Goal: Task Accomplishment & Management: Manage account settings

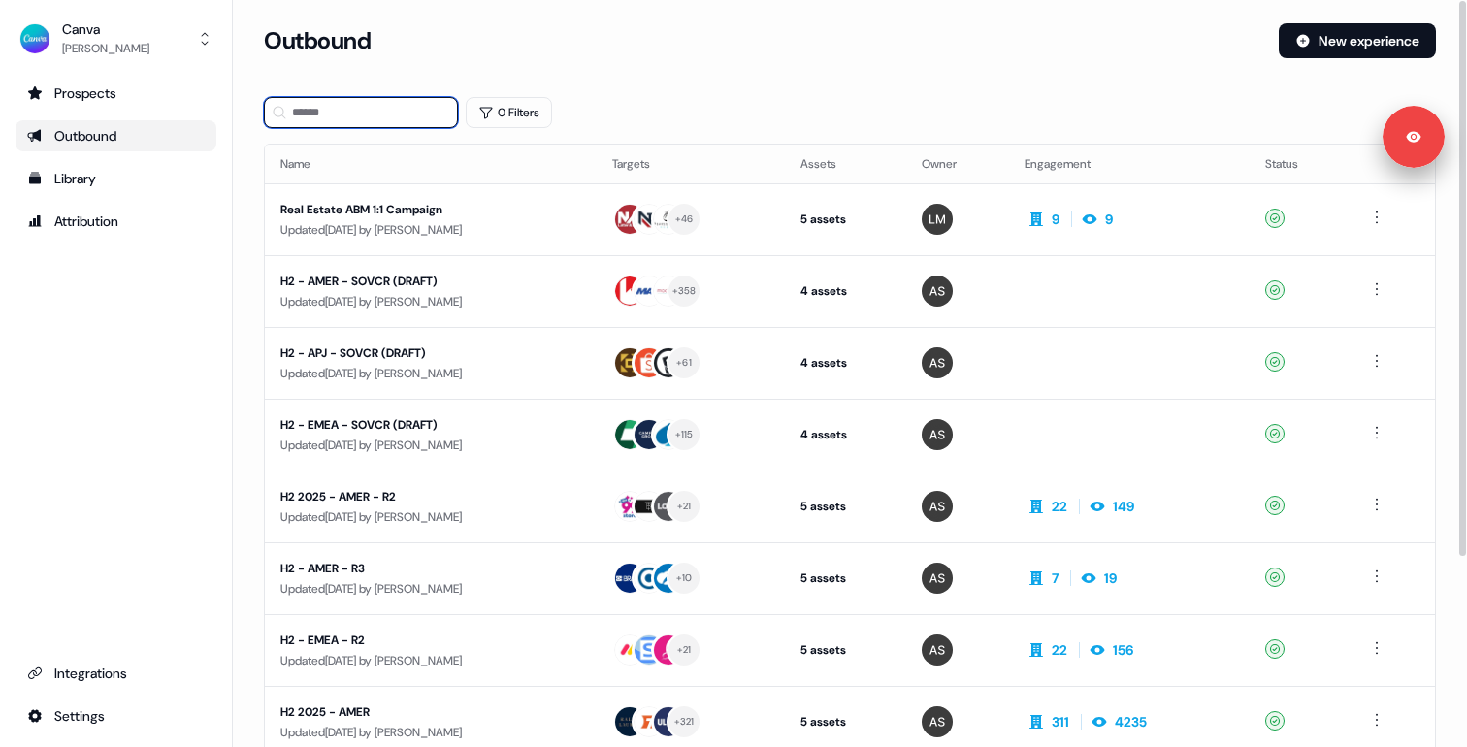
click at [321, 111] on input at bounding box center [361, 112] width 194 height 31
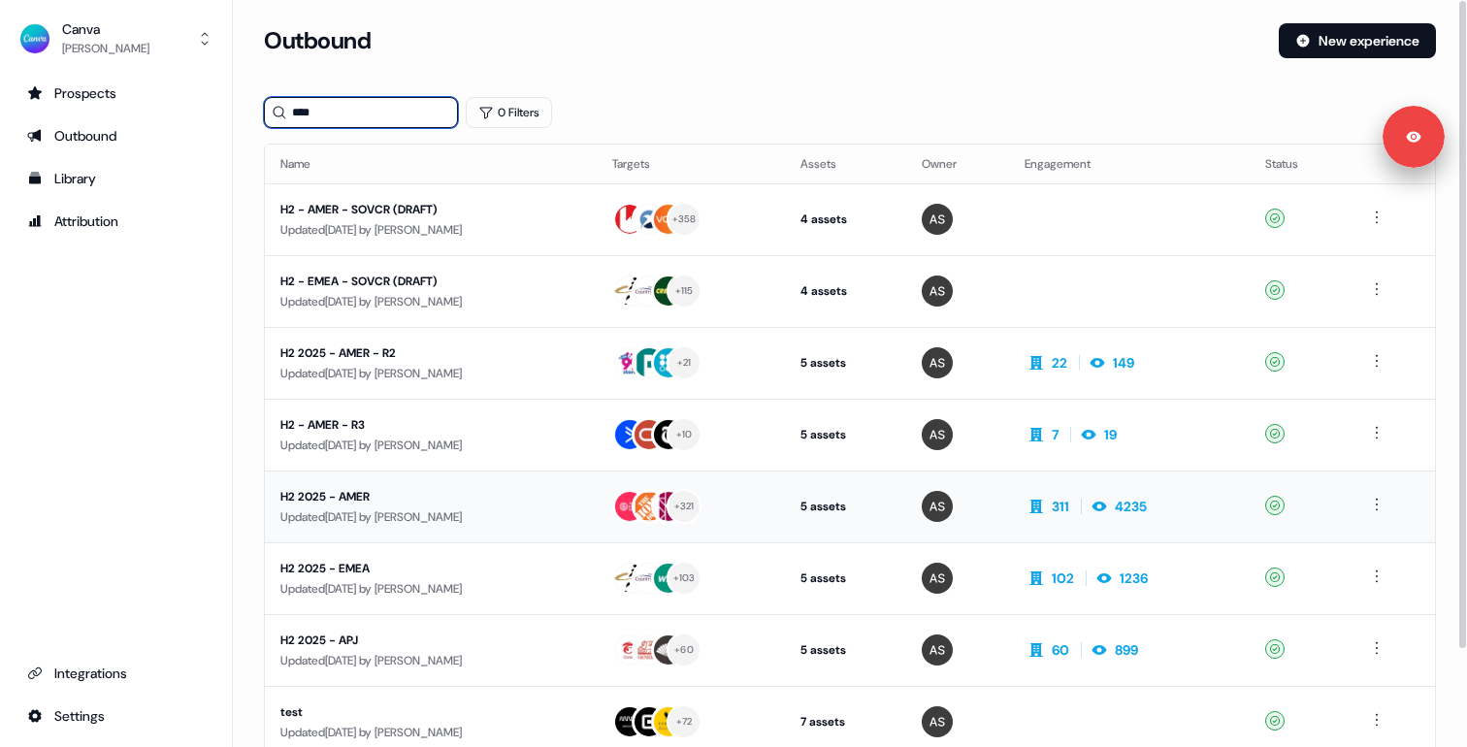
type input "****"
click at [461, 490] on div "H2 2025 - AMER" at bounding box center [430, 496] width 301 height 19
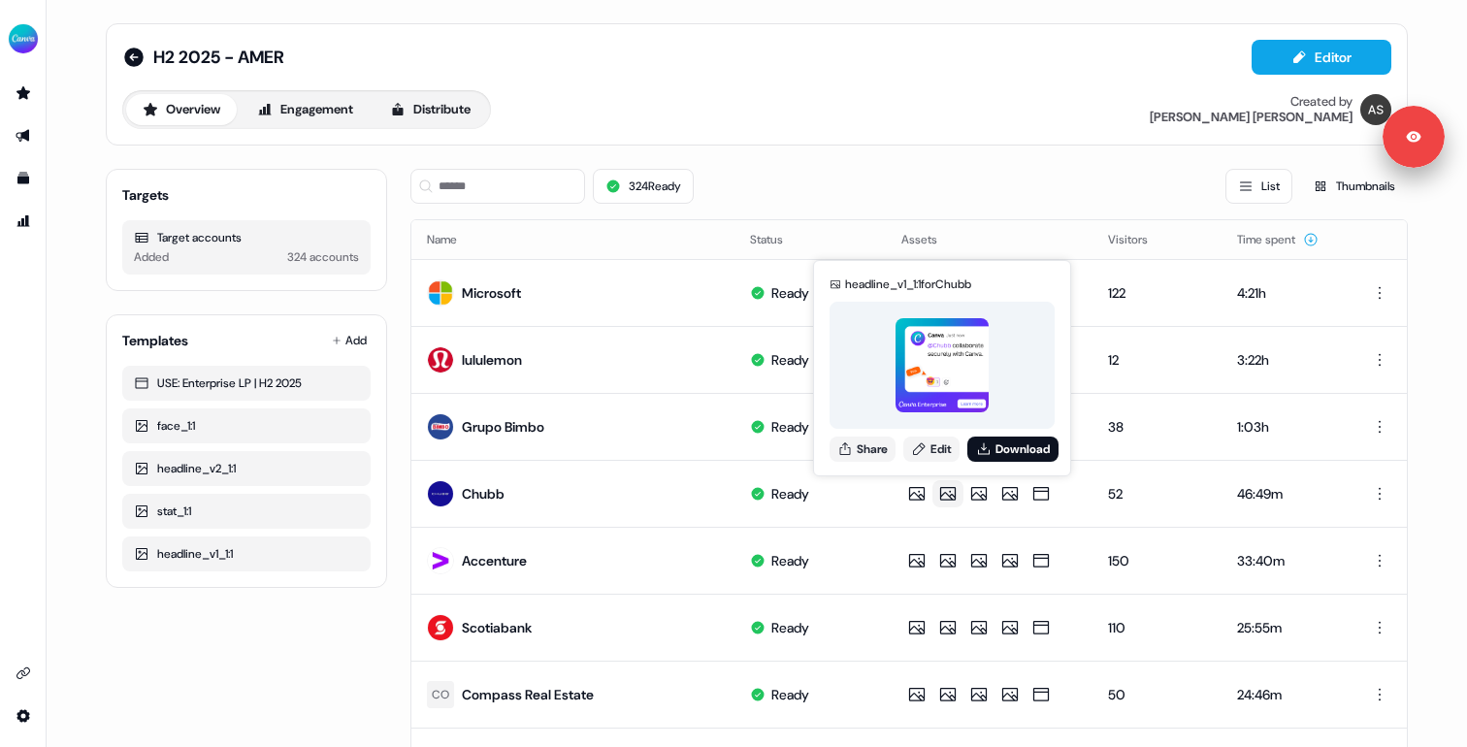
click at [787, 97] on div "Overview Engagement Distribute Created by [PERSON_NAME]" at bounding box center [756, 109] width 1269 height 39
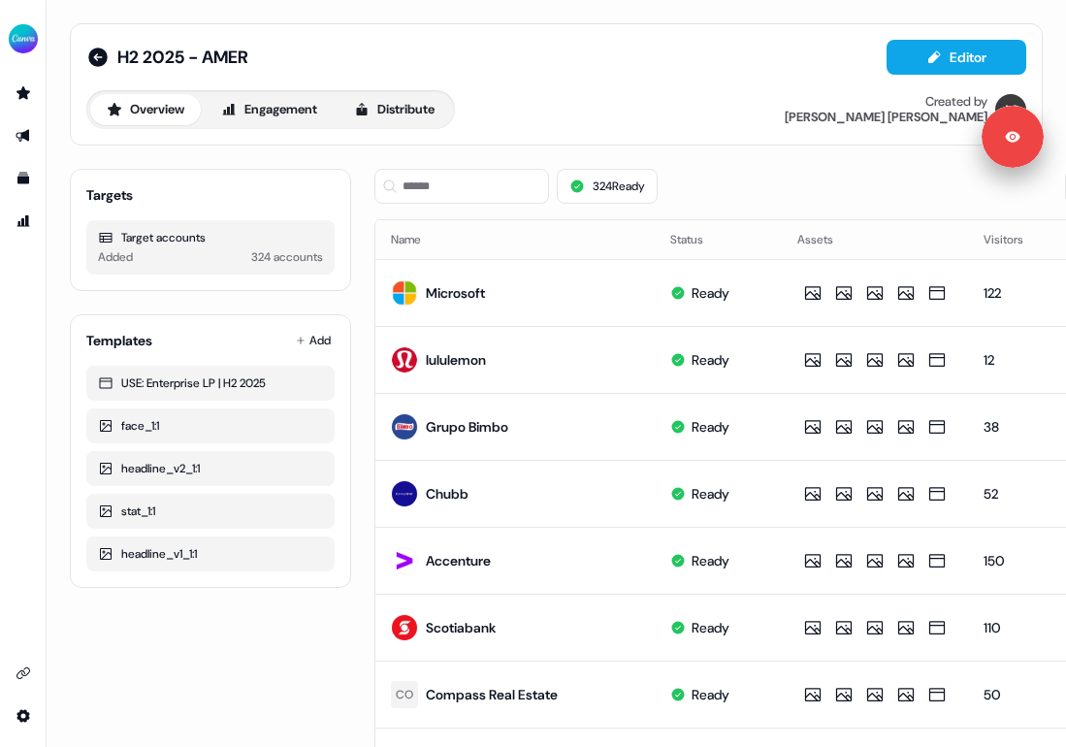
drag, startPoint x: 1065, startPoint y: 99, endPoint x: 934, endPoint y: 102, distance: 131.0
click at [934, 102] on div "H2 2025 - AMER Editor Overview Engagement Distribute Created by [PERSON_NAME] T…" at bounding box center [556, 373] width 1019 height 747
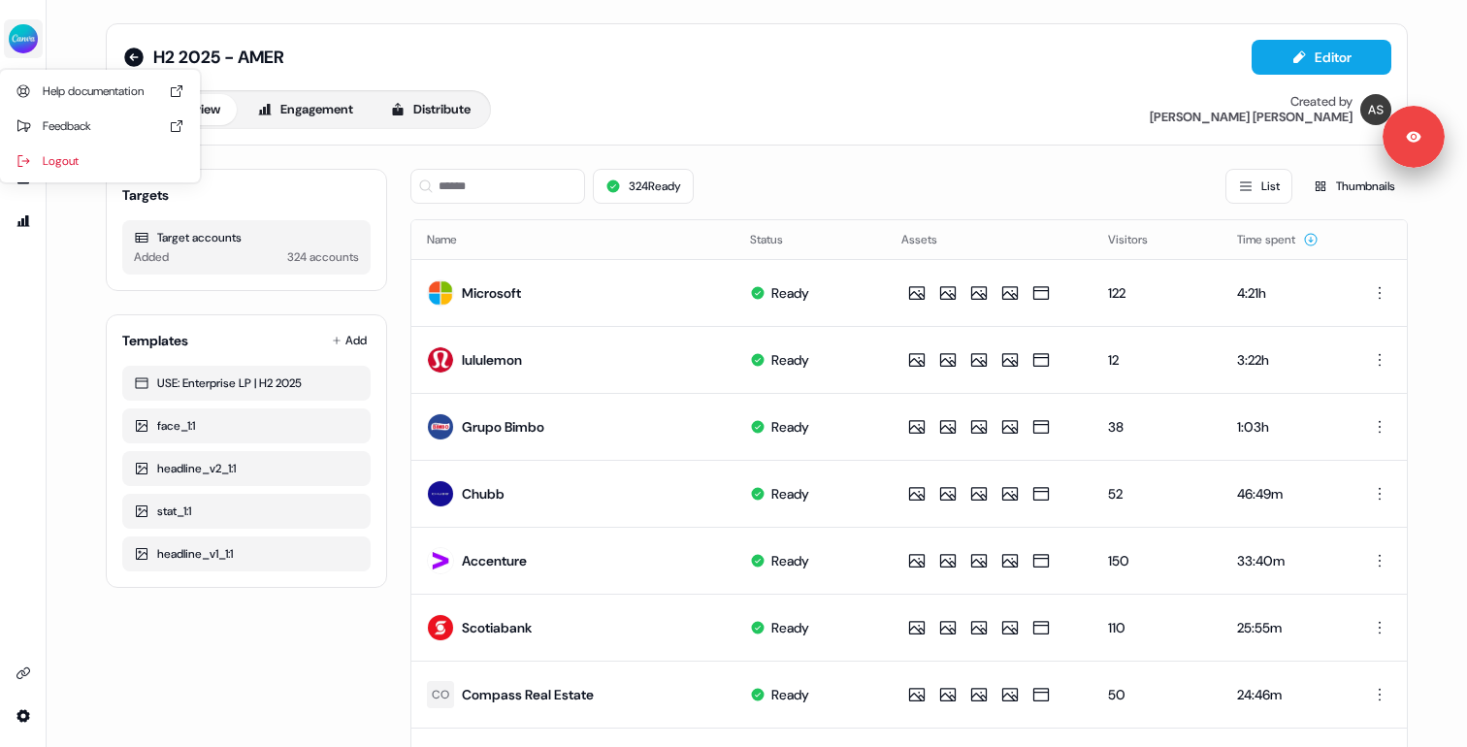
click at [24, 29] on img "side nav menu" at bounding box center [23, 38] width 31 height 31
click at [83, 152] on div "Logout" at bounding box center [100, 161] width 184 height 35
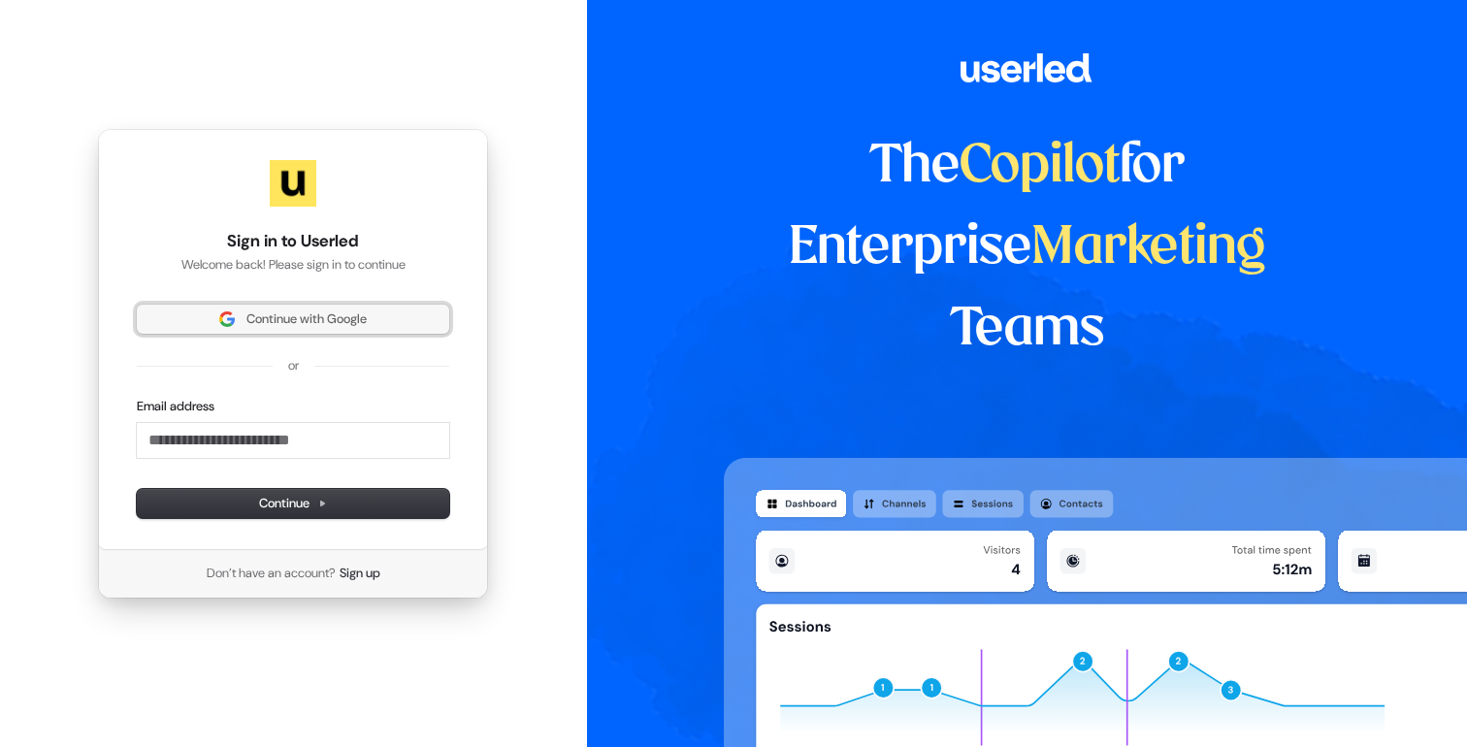
click at [300, 330] on button "Continue with Google" at bounding box center [293, 319] width 312 height 29
